Goal: Information Seeking & Learning: Understand process/instructions

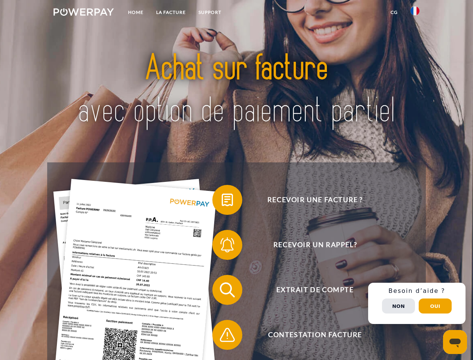
click at [84, 13] on img at bounding box center [84, 11] width 60 height 7
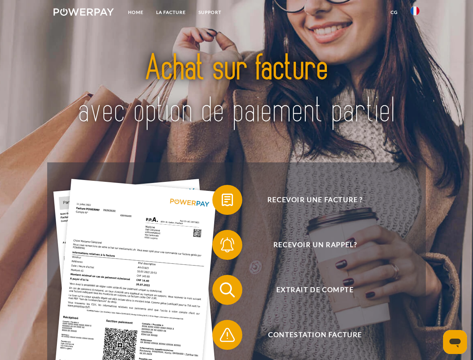
click at [415, 13] on img at bounding box center [415, 10] width 9 height 9
click at [394, 12] on link "CG" at bounding box center [394, 12] width 20 height 13
click at [222, 201] on span at bounding box center [215, 199] width 37 height 37
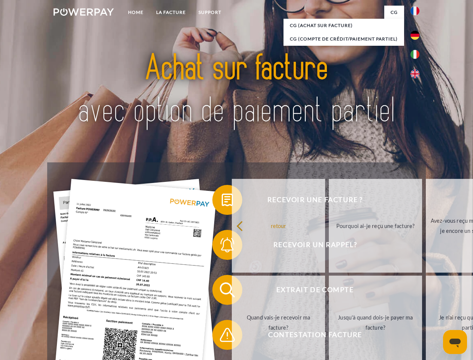
click at [222, 246] on div "Recevoir une facture ? Recevoir un rappel? Extrait de compte retour" at bounding box center [236, 312] width 378 height 300
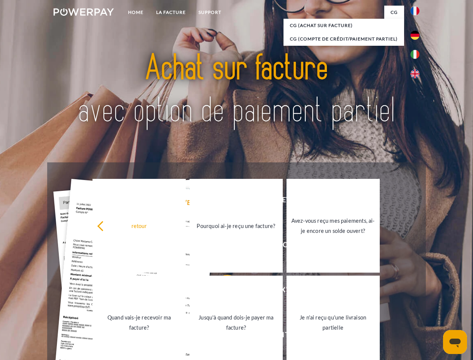
click at [222, 291] on link "Jusqu'à quand dois-je payer ma facture?" at bounding box center [236, 322] width 93 height 94
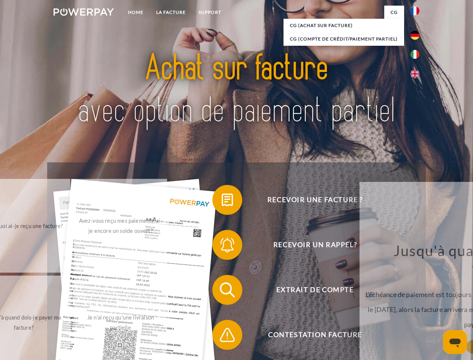
click at [222, 336] on span at bounding box center [215, 334] width 37 height 37
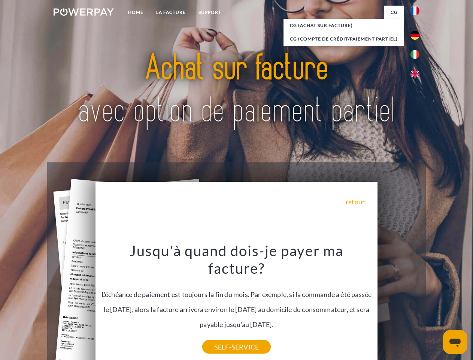
click at [417, 303] on div "Recevoir une facture ? Recevoir un rappel? Extrait de compte retour" at bounding box center [236, 312] width 378 height 300
click at [399, 305] on span "Extrait de compte" at bounding box center [315, 290] width 184 height 30
click at [435, 306] on header "Home LA FACTURE Support" at bounding box center [236, 258] width 473 height 517
